Goal: Complete application form

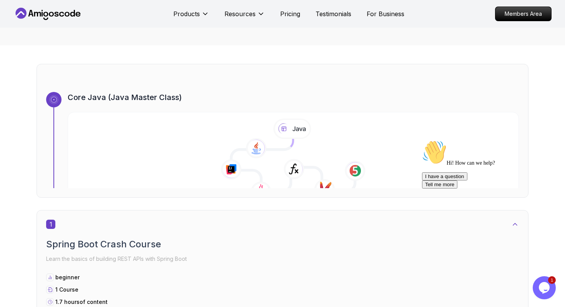
scroll to position [218, 0]
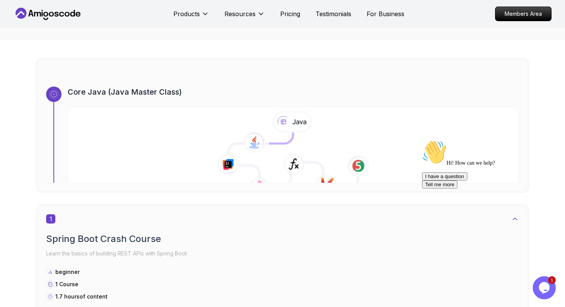
click at [278, 149] on icon at bounding box center [293, 159] width 130 height 55
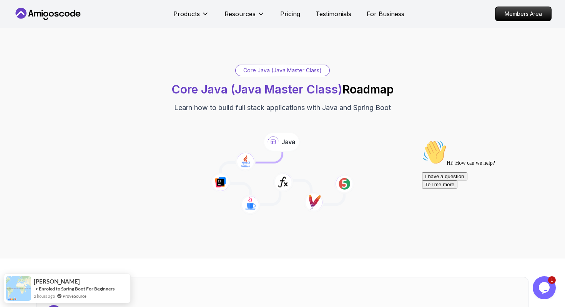
click at [273, 142] on icon at bounding box center [282, 142] width 38 height 20
click at [278, 11] on p "Members Area" at bounding box center [523, 13] width 53 height 13
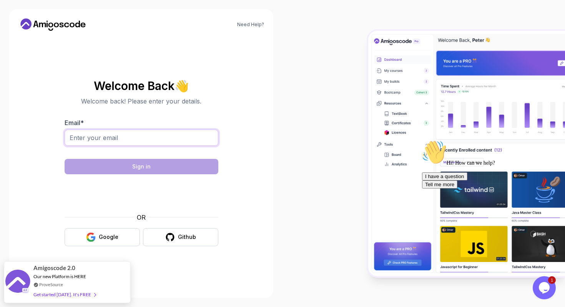
click at [144, 142] on input "Email *" at bounding box center [142, 138] width 154 height 16
type input "[EMAIL_ADDRESS][DOMAIN_NAME]"
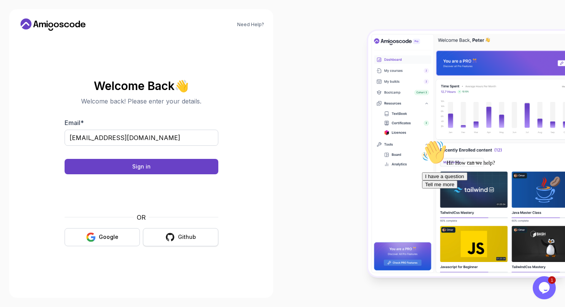
click at [188, 239] on div "Github" at bounding box center [187, 237] width 18 height 8
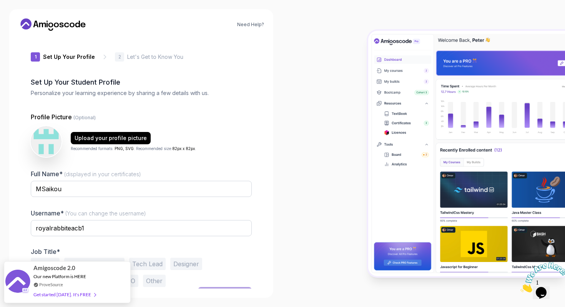
scroll to position [14, 0]
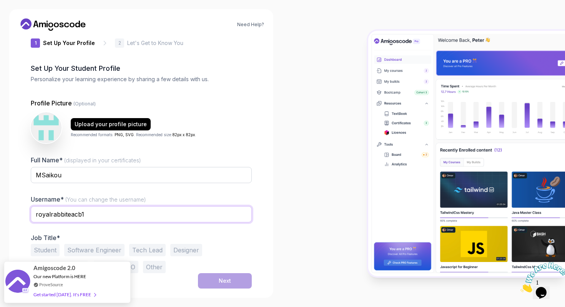
drag, startPoint x: 102, startPoint y: 211, endPoint x: 11, endPoint y: 200, distance: 92.1
click at [11, 201] on div "Need Help? 1 Set Up Your Profile 1 Set Up Your Profile 2 Let's Get to Know You …" at bounding box center [141, 153] width 264 height 288
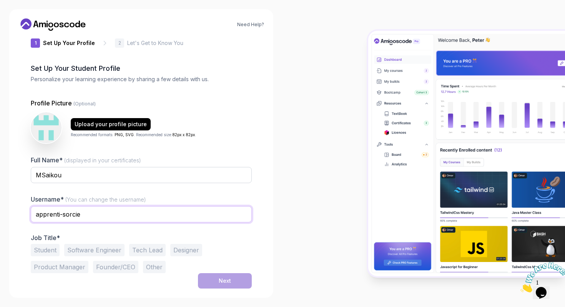
type input "apprenti-sorcie"
click at [75, 247] on button "Software Engineer" at bounding box center [94, 250] width 60 height 12
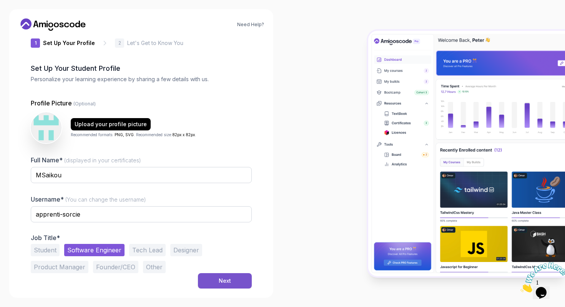
click at [215, 274] on button "Next" at bounding box center [225, 280] width 54 height 15
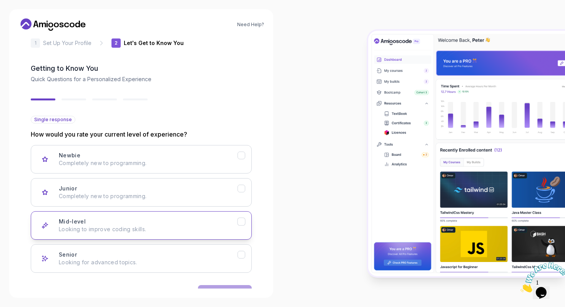
click at [175, 221] on div "Mid-level Looking to improve coding skills." at bounding box center [148, 225] width 179 height 15
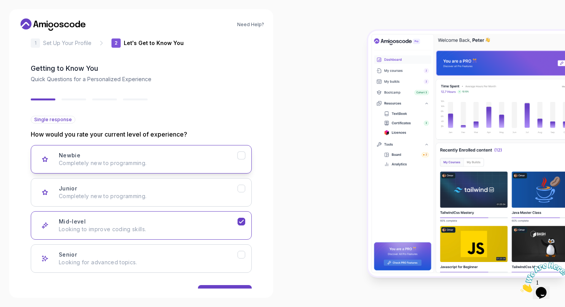
click at [180, 164] on p "Completely new to programming." at bounding box center [148, 163] width 179 height 8
click at [185, 230] on p "Looking to improve coding skills." at bounding box center [148, 229] width 179 height 8
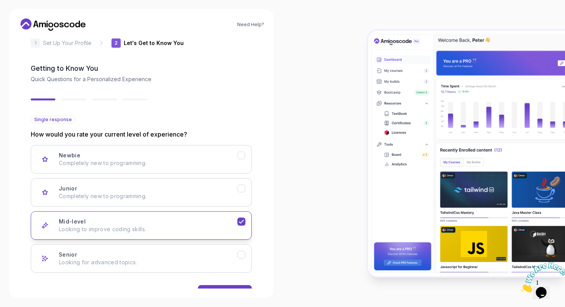
scroll to position [38, 0]
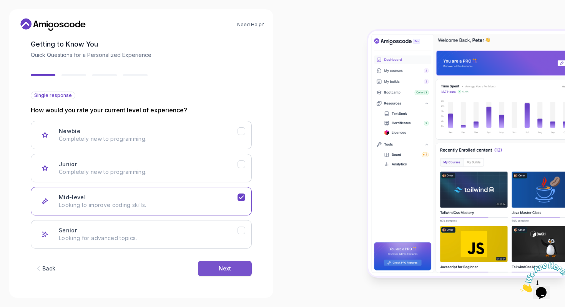
click at [203, 265] on button "Next" at bounding box center [225, 268] width 54 height 15
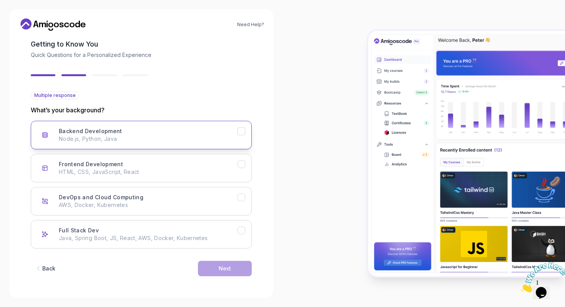
click at [197, 144] on button "Backend Development Node.js, Python, Java" at bounding box center [141, 135] width 221 height 28
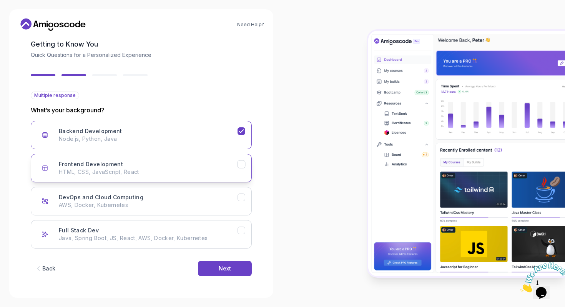
click at [197, 166] on div "Frontend Development HTML, CSS, JavaScript, React" at bounding box center [148, 167] width 179 height 15
click at [189, 200] on div "DevOps and Cloud Computing AWS, Docker, Kubernetes" at bounding box center [148, 200] width 179 height 15
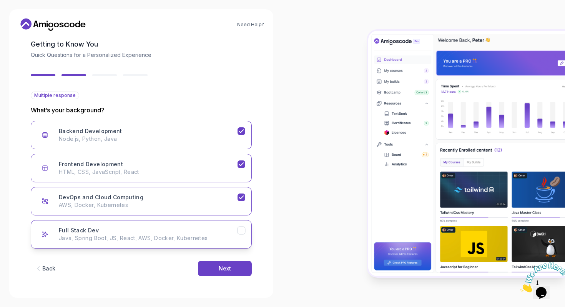
click at [185, 227] on div "Full Stack Dev Java, Spring Boot, JS, React, AWS, Docker, Kubernetes" at bounding box center [148, 234] width 179 height 15
click at [213, 265] on button "Next" at bounding box center [225, 268] width 54 height 15
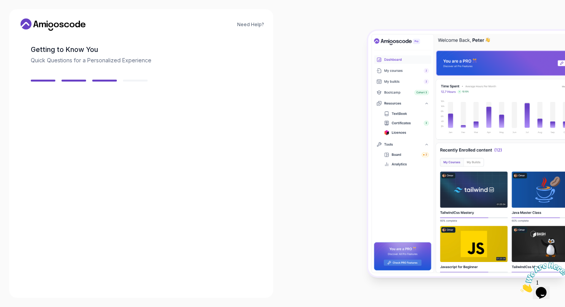
scroll to position [29, 0]
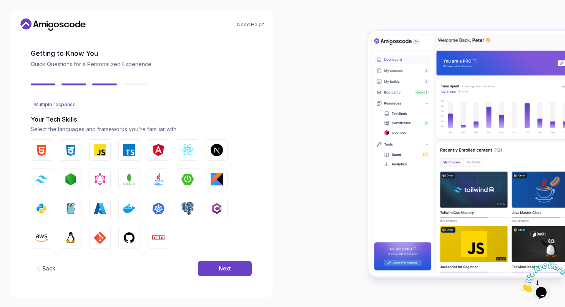
click at [213, 265] on button "Next" at bounding box center [225, 268] width 54 height 15
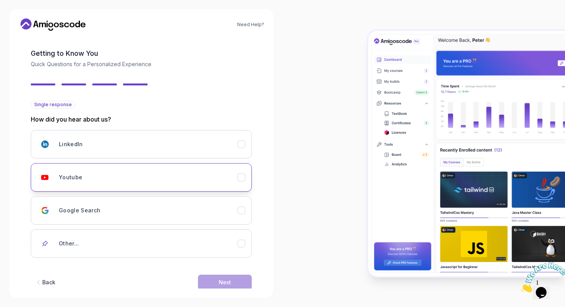
click at [215, 173] on div "Youtube" at bounding box center [148, 177] width 179 height 15
click at [212, 277] on button "Next" at bounding box center [225, 282] width 54 height 15
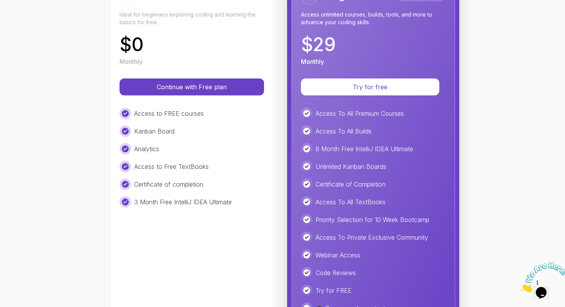
scroll to position [120, 0]
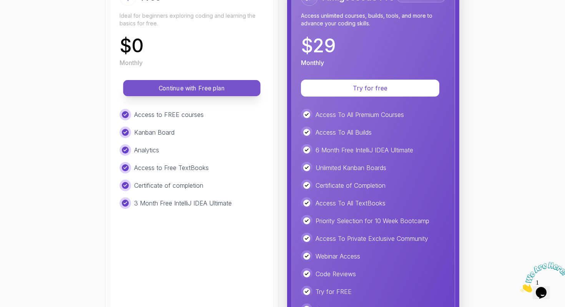
click at [185, 86] on p "Continue with Free plan" at bounding box center [192, 88] width 120 height 9
